Goal: Task Accomplishment & Management: Manage account settings

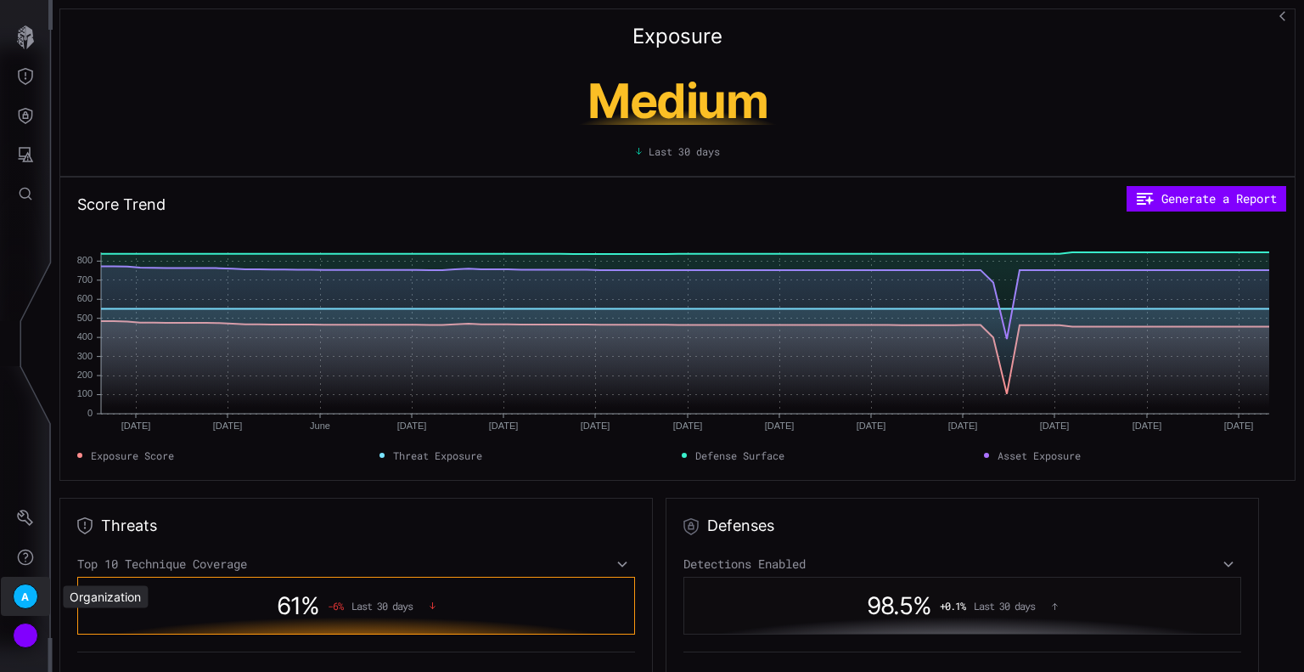
click at [21, 601] on span "A" at bounding box center [25, 597] width 8 height 18
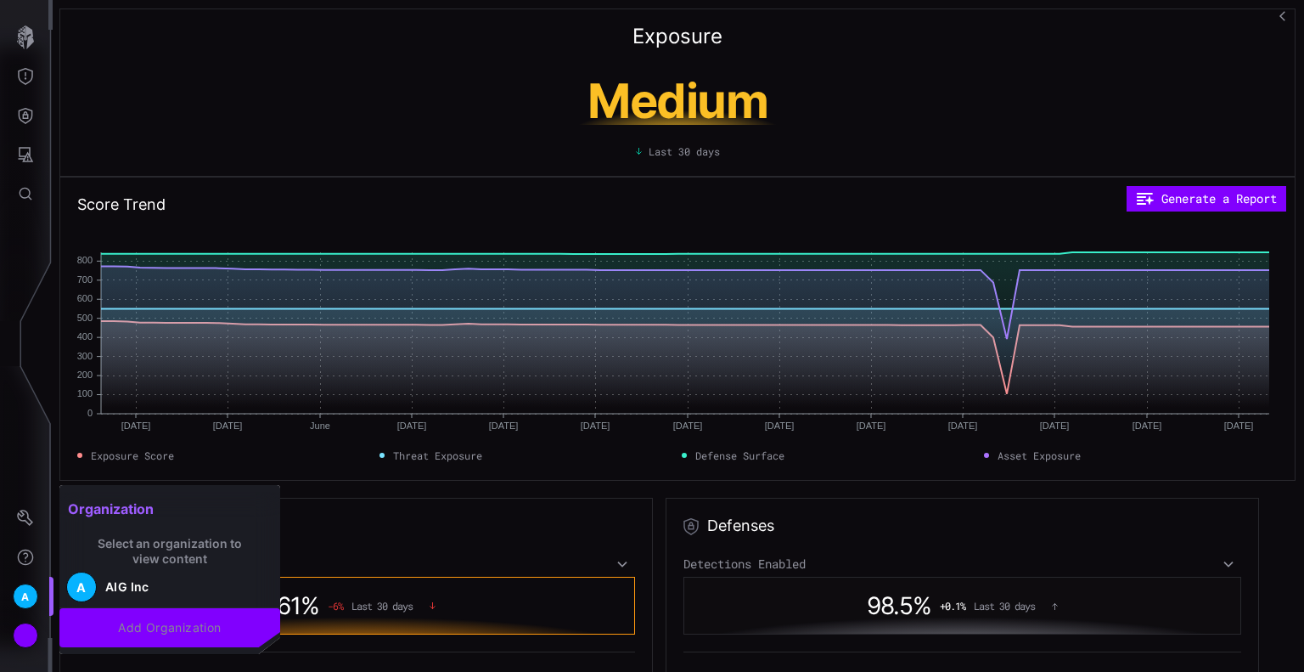
drag, startPoint x: 2, startPoint y: 634, endPoint x: 37, endPoint y: 639, distance: 35.9
click at [9, 634] on div at bounding box center [652, 336] width 1304 height 672
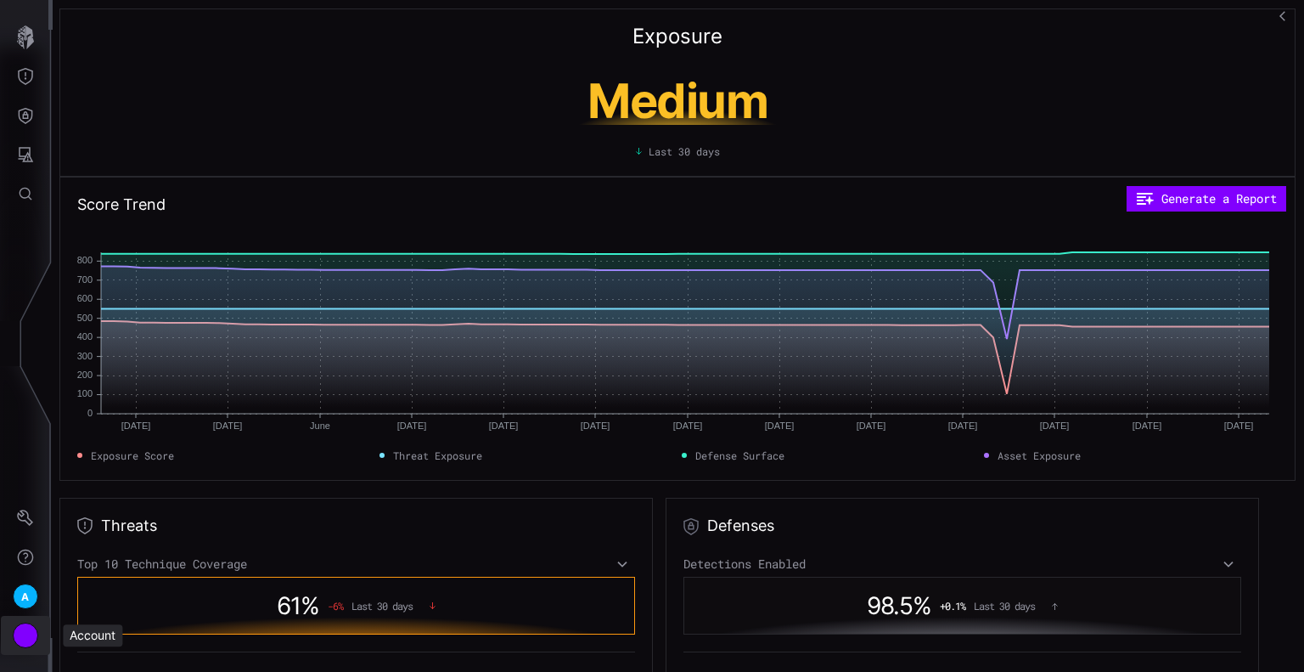
click at [21, 632] on div "Account" at bounding box center [25, 634] width 25 height 25
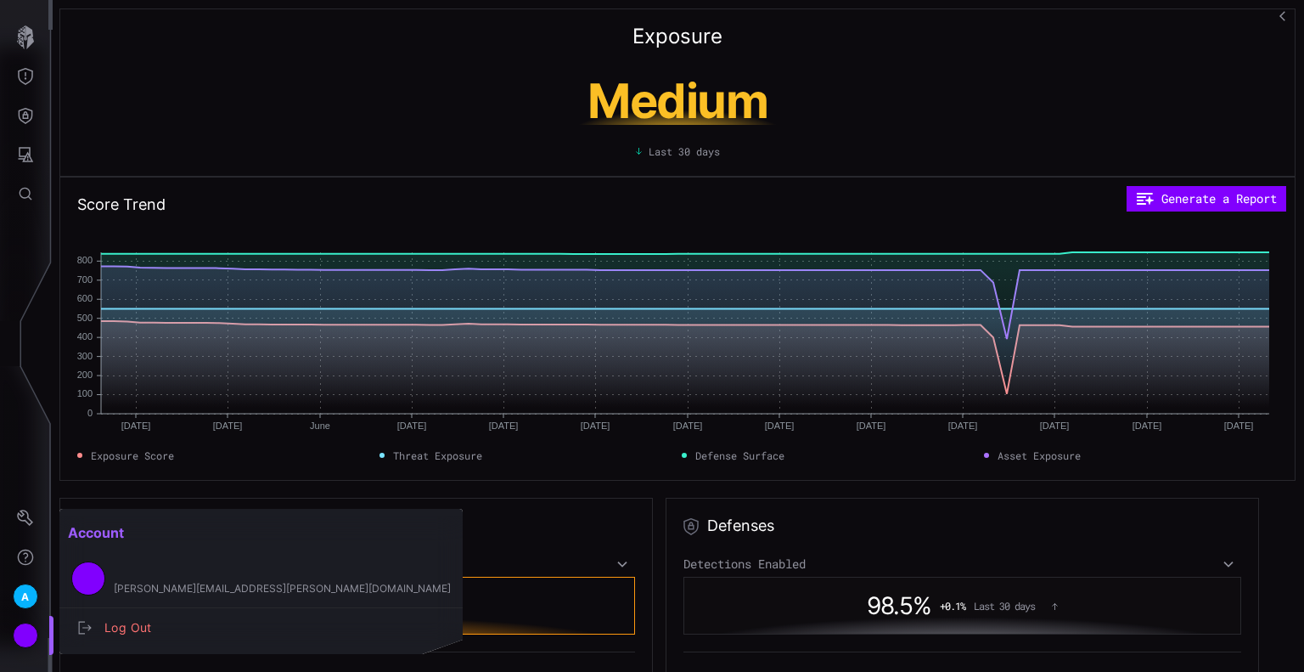
click at [17, 537] on div at bounding box center [652, 336] width 1304 height 672
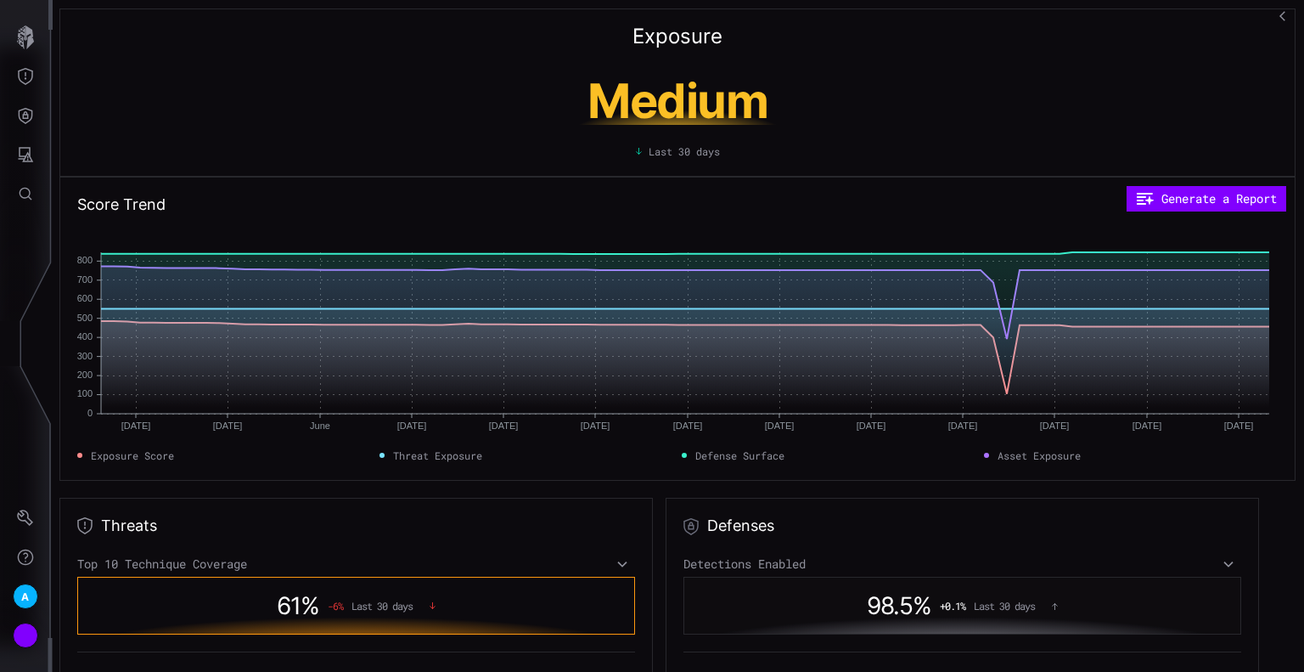
click at [22, 549] on icon "Help" at bounding box center [25, 557] width 17 height 17
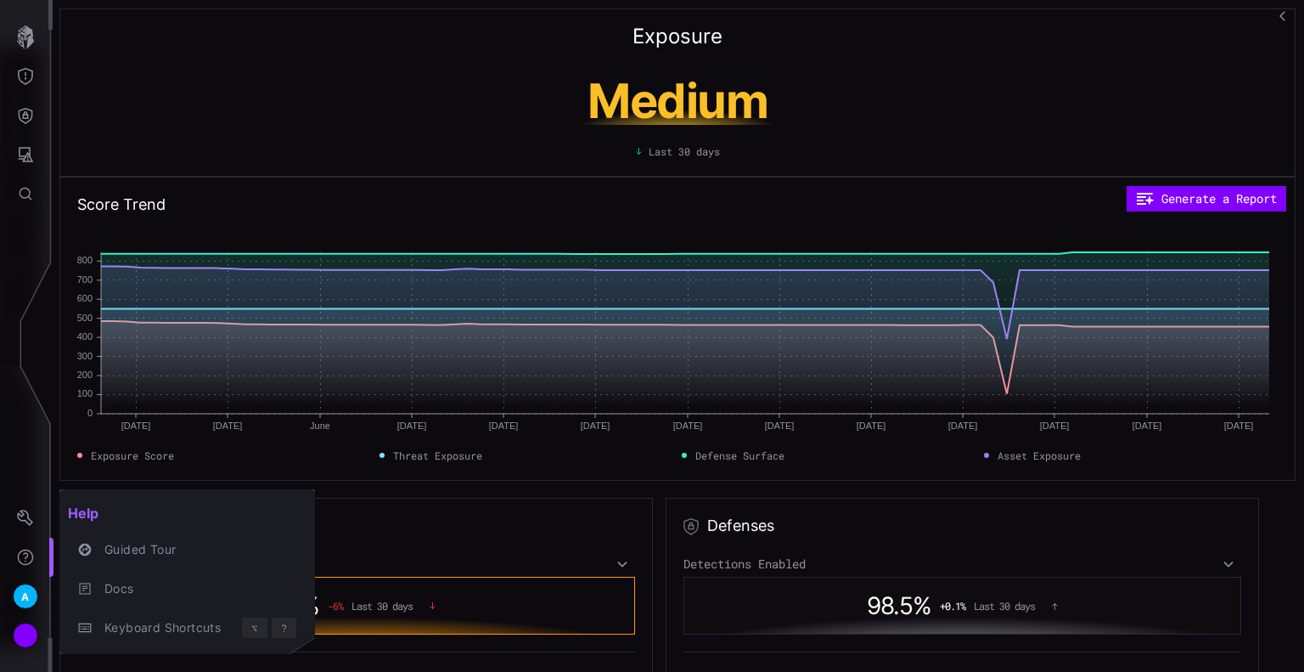
click at [23, 512] on div at bounding box center [652, 336] width 1304 height 672
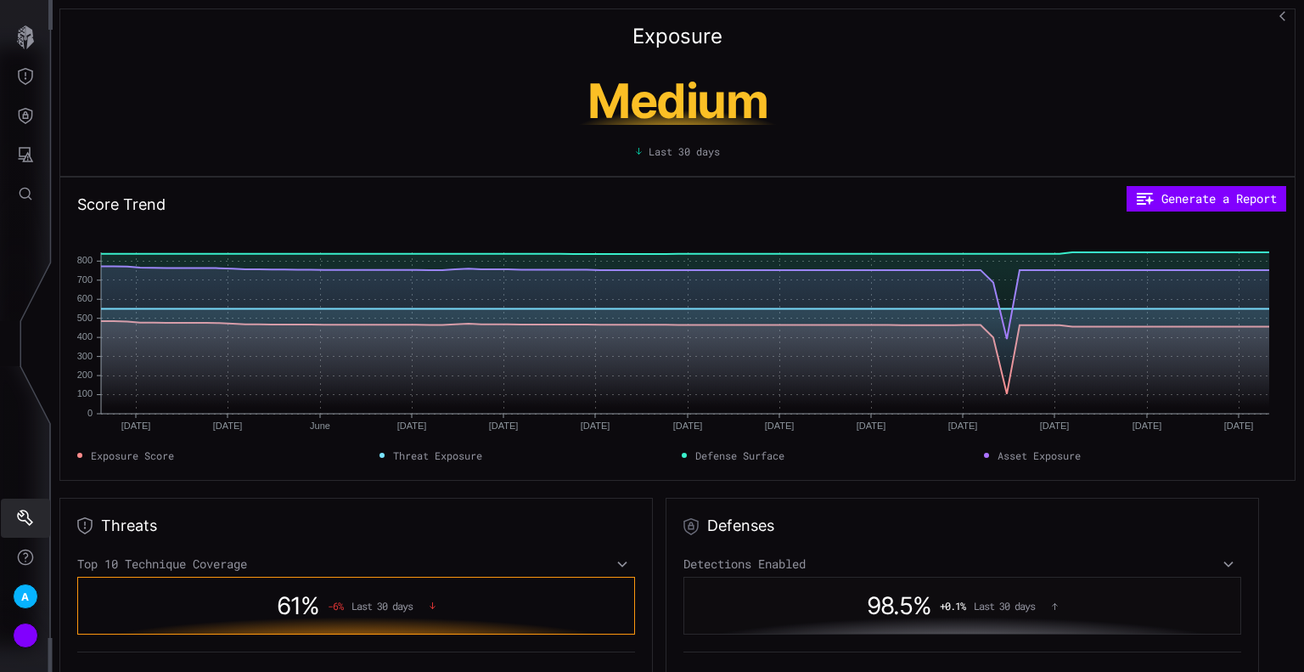
click at [23, 520] on icon "Settings" at bounding box center [25, 517] width 16 height 16
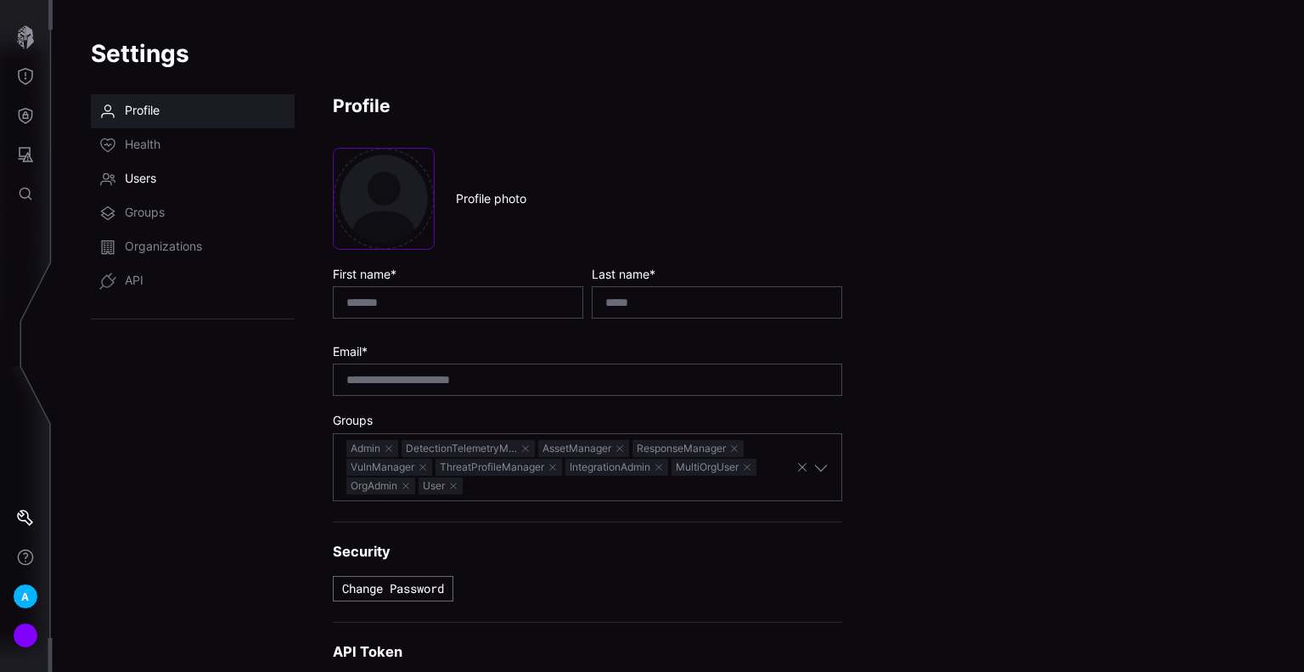
click at [156, 186] on span "Users" at bounding box center [140, 179] width 31 height 17
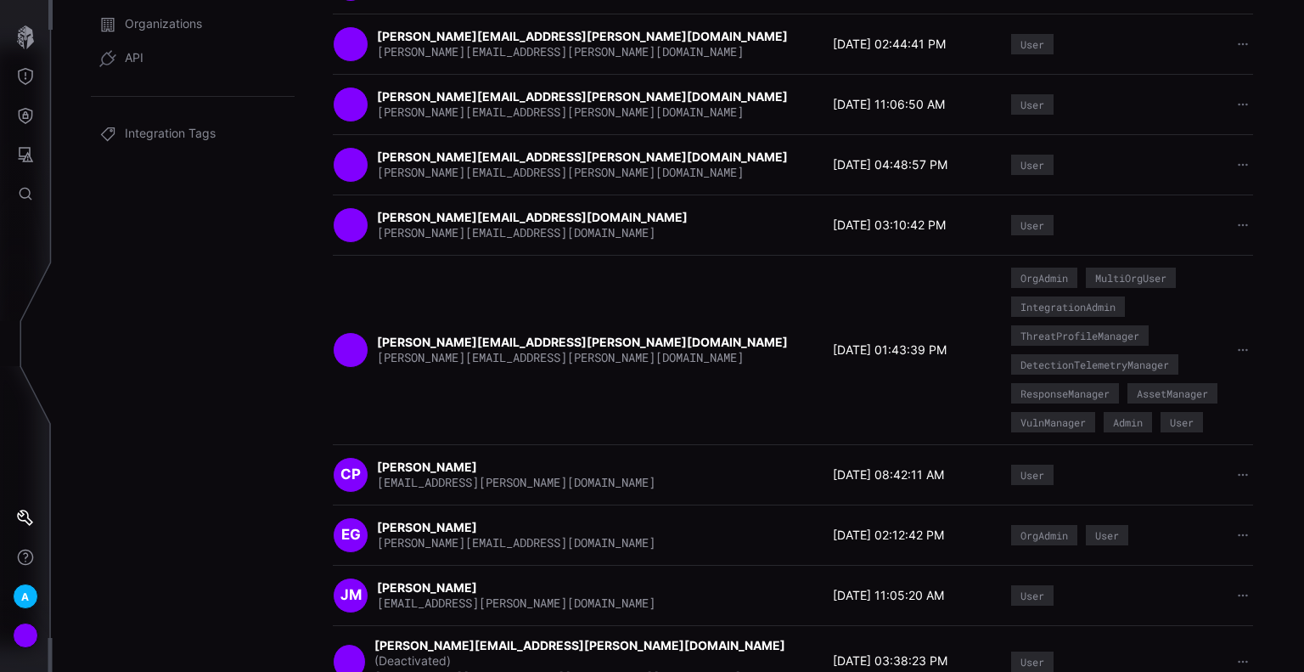
scroll to position [249, 0]
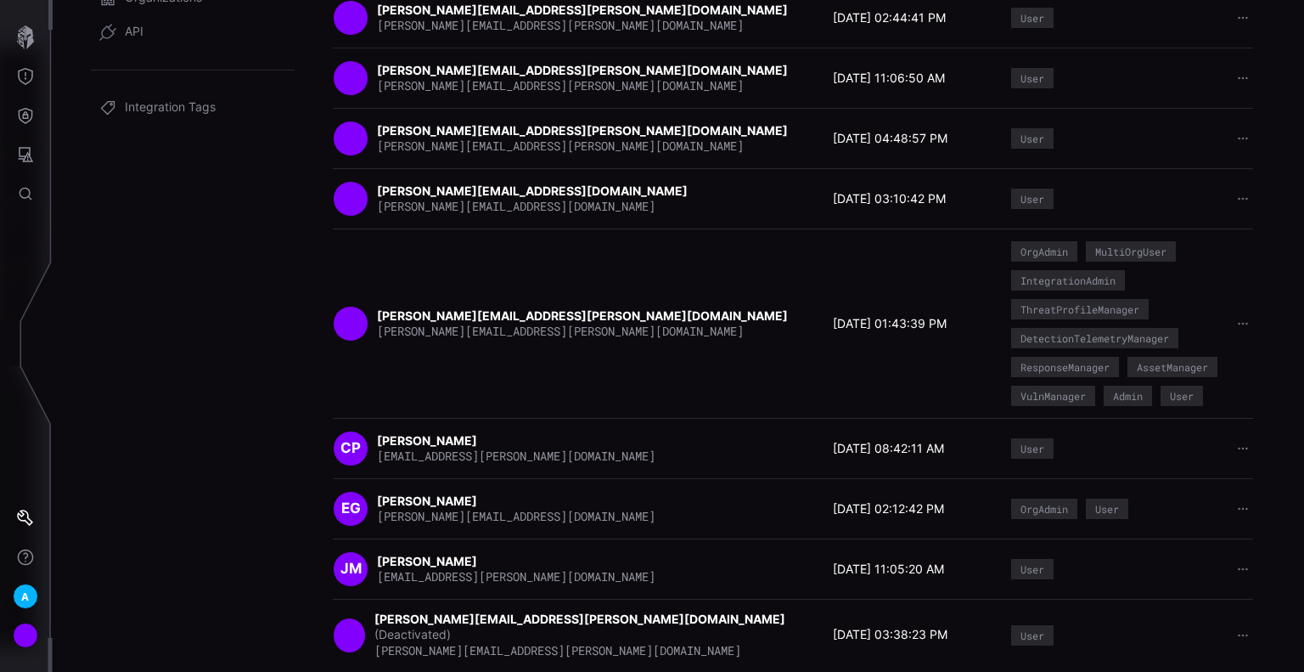
click at [515, 671] on icon "button" at bounding box center [509, 679] width 12 height 12
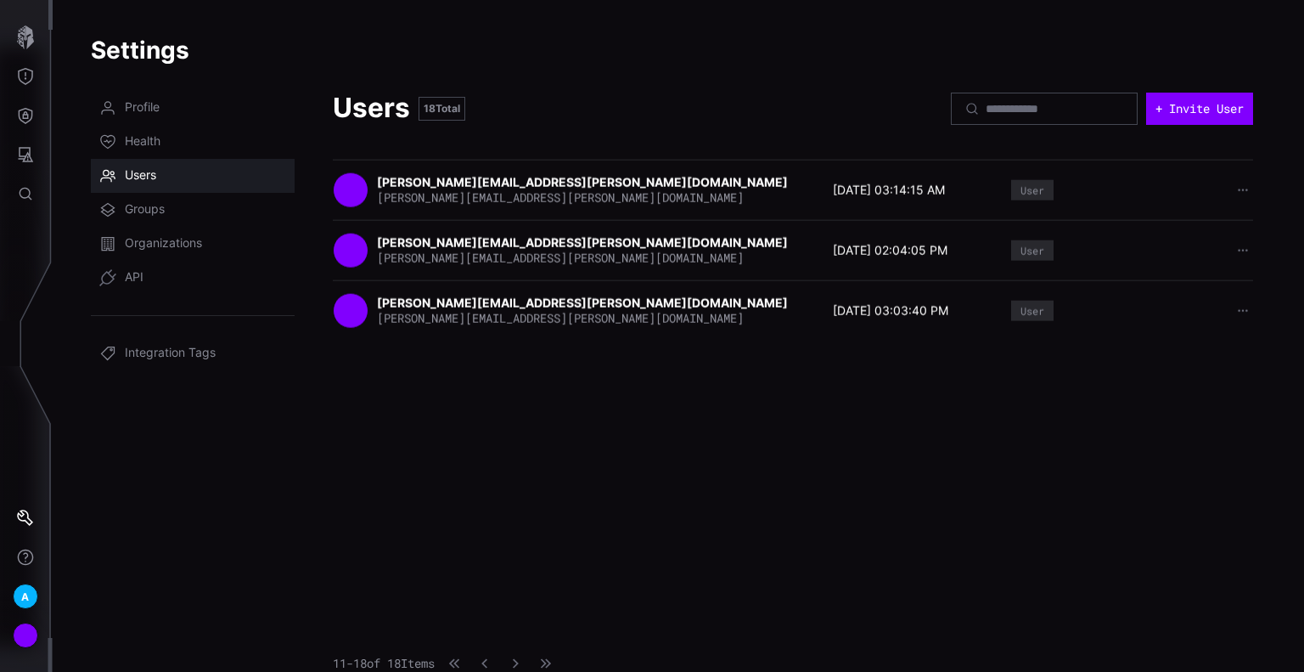
scroll to position [2, 0]
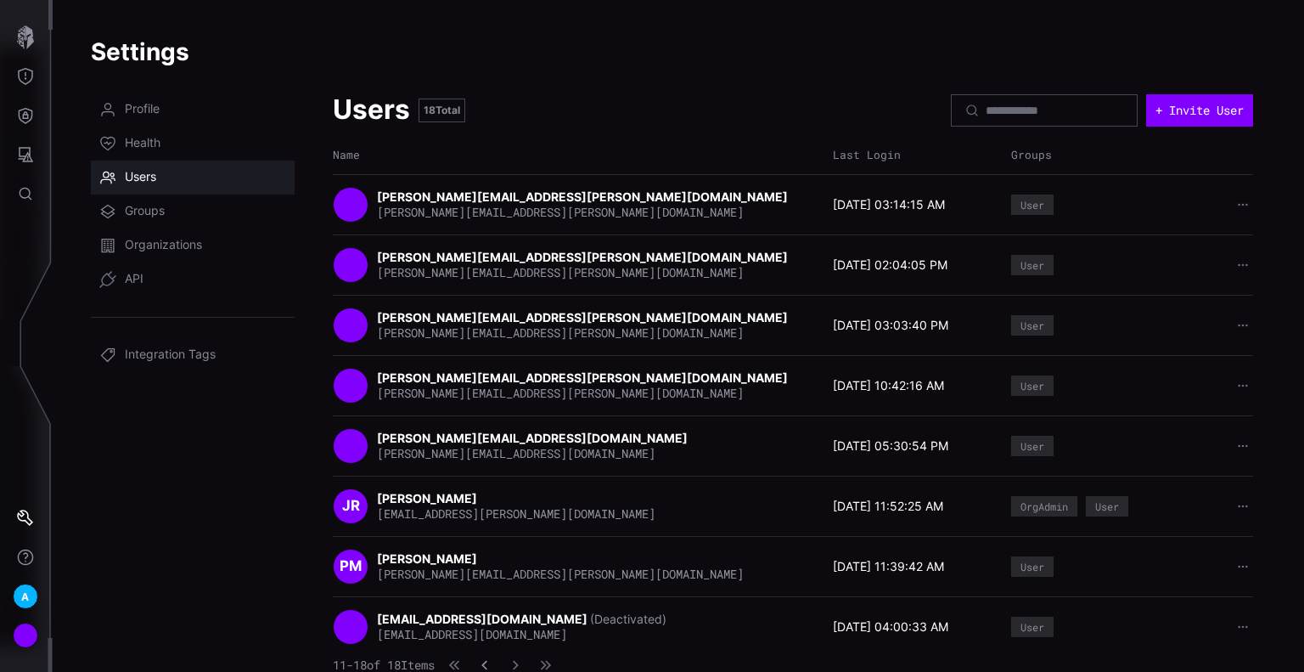
click at [491, 663] on icon "button" at bounding box center [485, 665] width 12 height 12
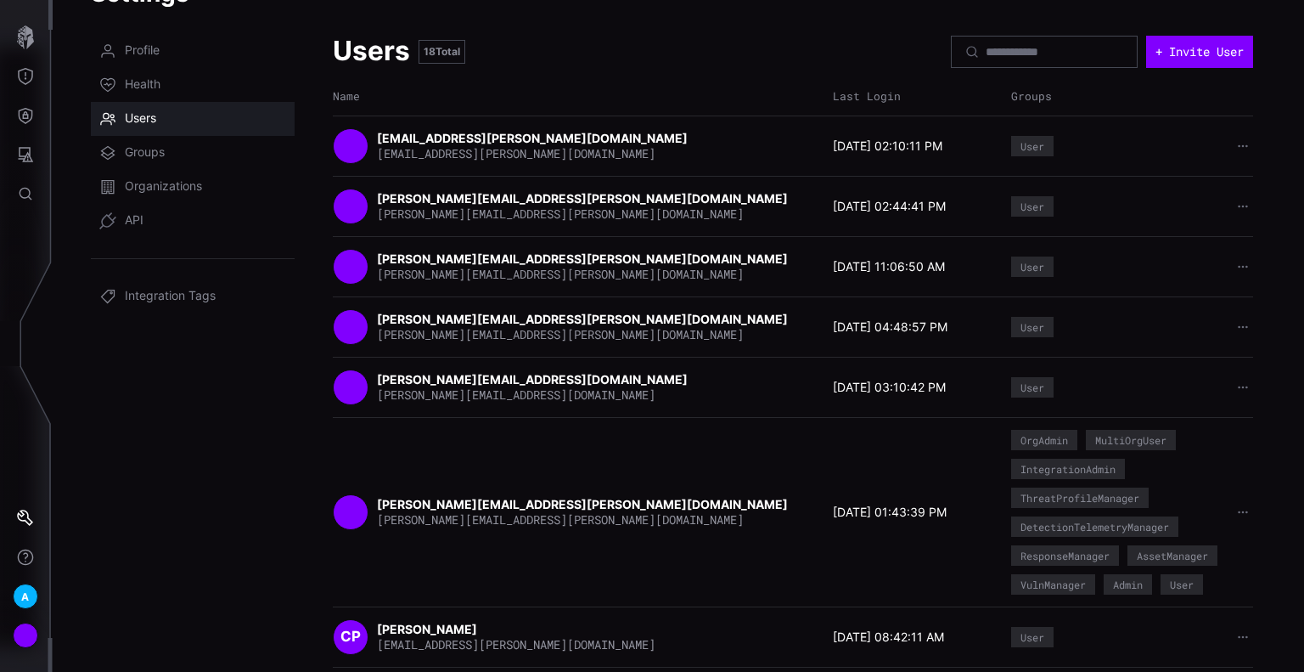
scroll to position [0, 0]
